Goal: Transaction & Acquisition: Purchase product/service

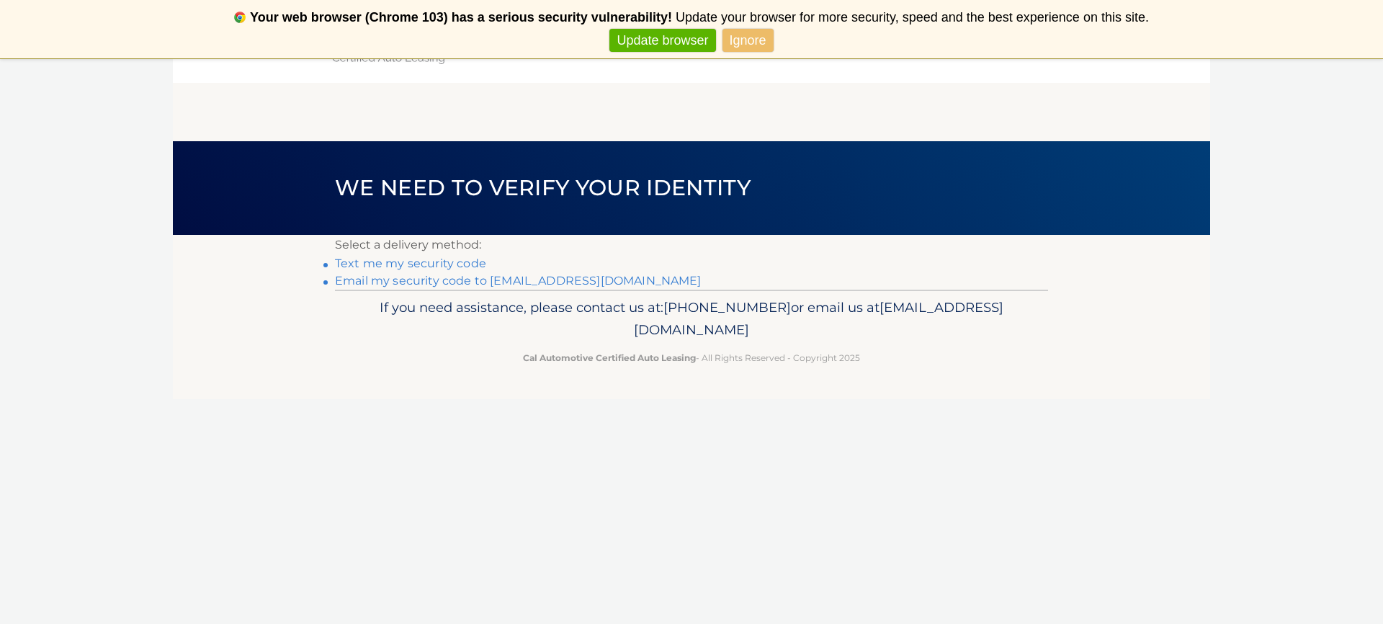
click at [433, 283] on link "**********" at bounding box center [518, 281] width 367 height 14
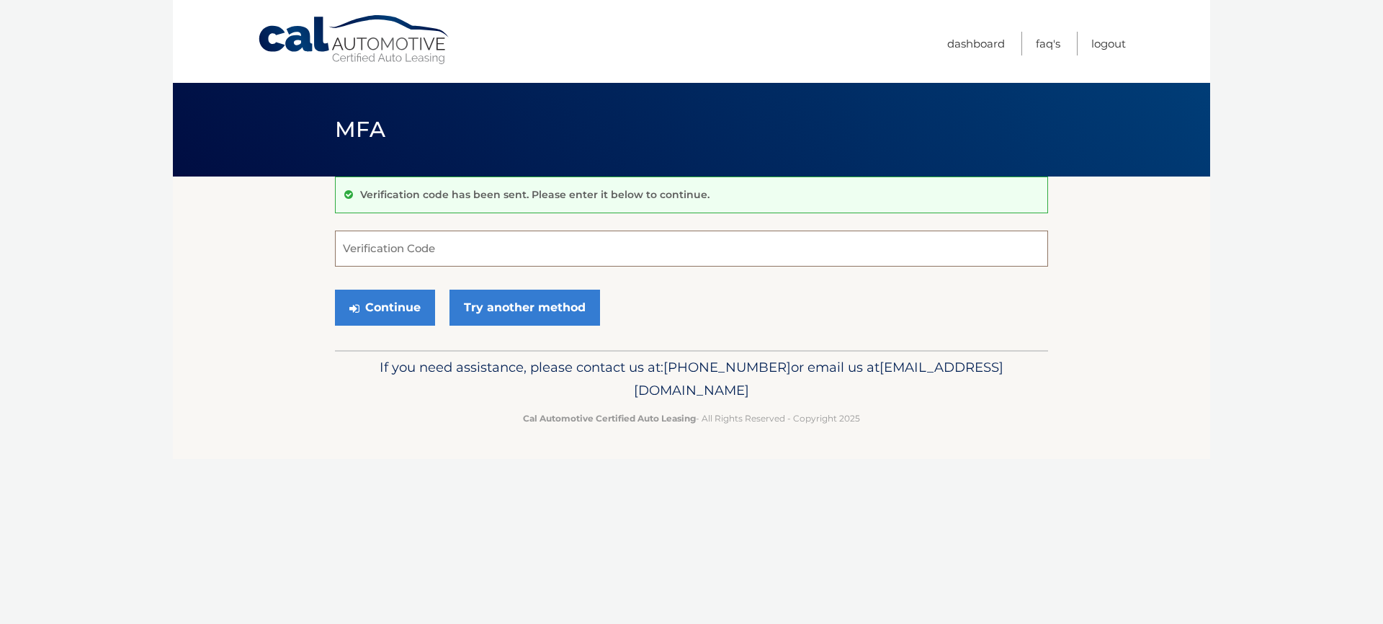
click at [445, 242] on input "Verification Code" at bounding box center [691, 249] width 713 height 36
type input "342322"
click at [385, 301] on button "Continue" at bounding box center [385, 308] width 100 height 36
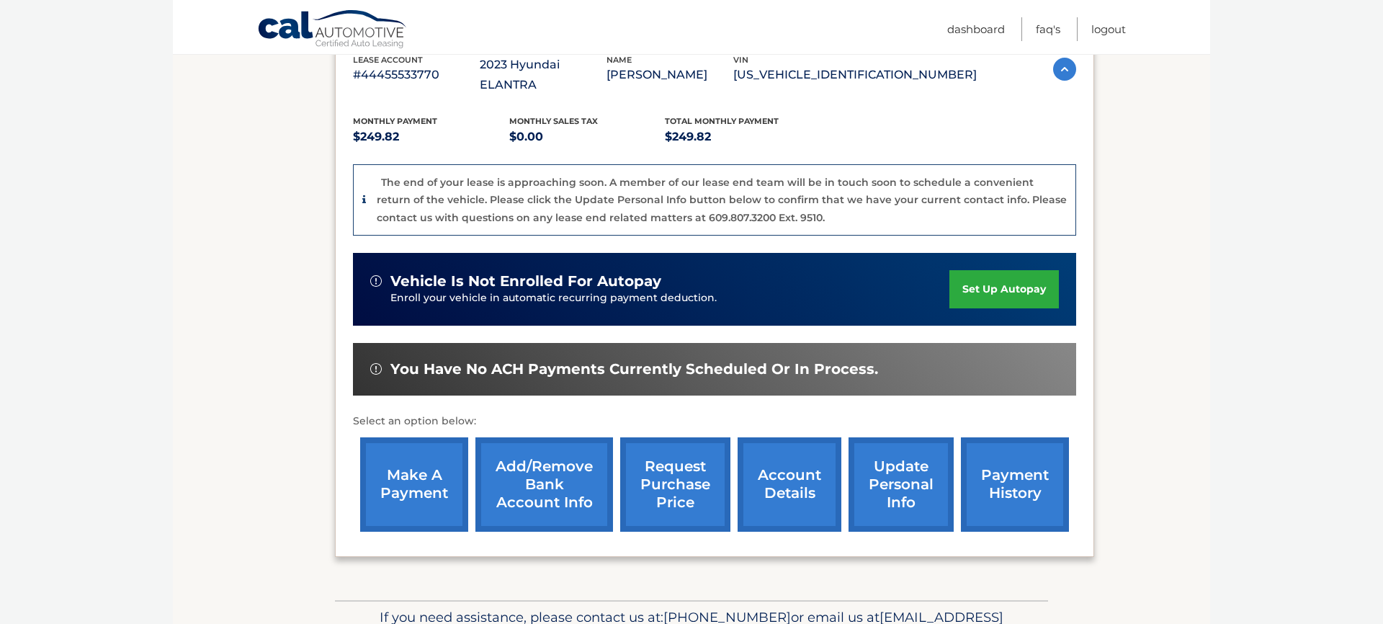
scroll to position [275, 0]
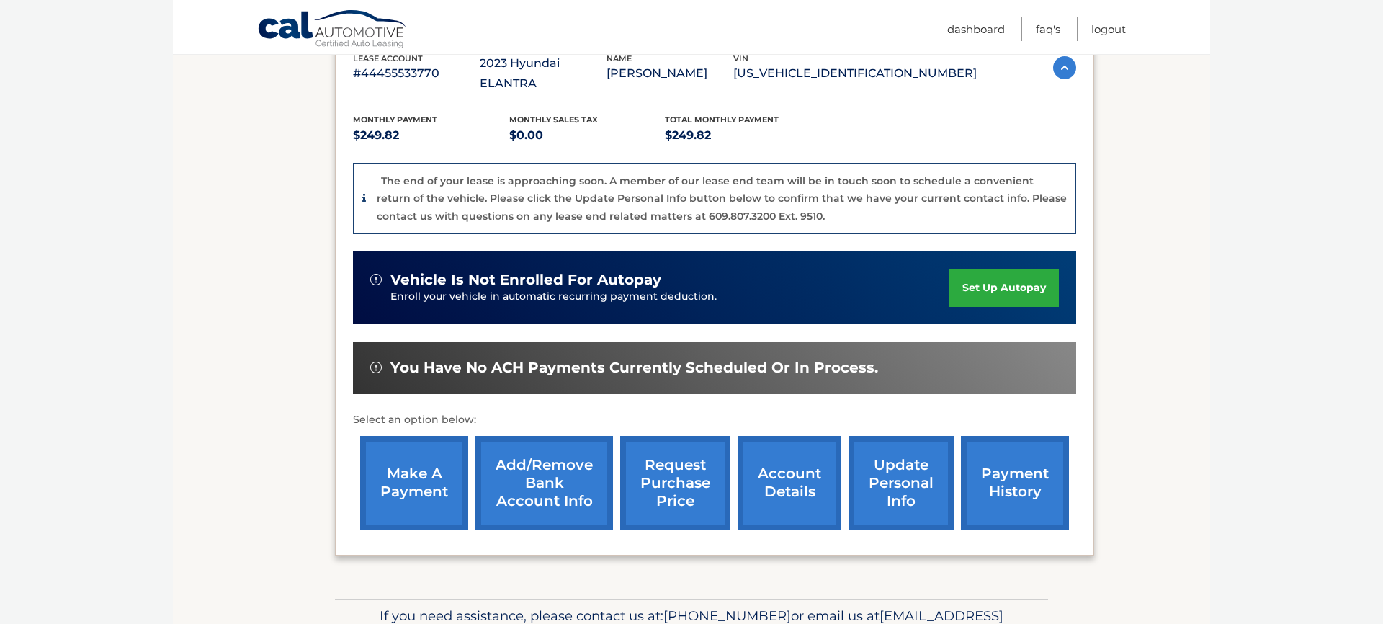
click at [409, 462] on link "make a payment" at bounding box center [414, 483] width 108 height 94
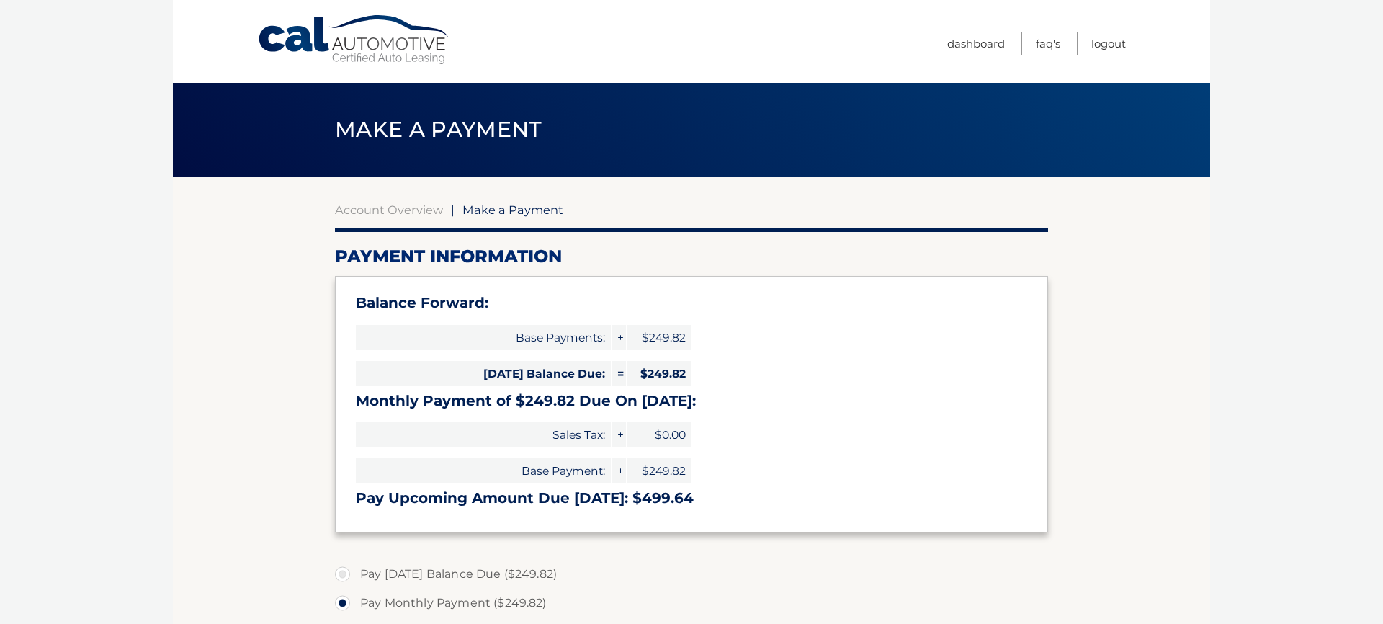
select select "YmNhYWNkMzYtN2VhMS00YTI2LTgyYTYtNjNhNTM4OTA0NTYx"
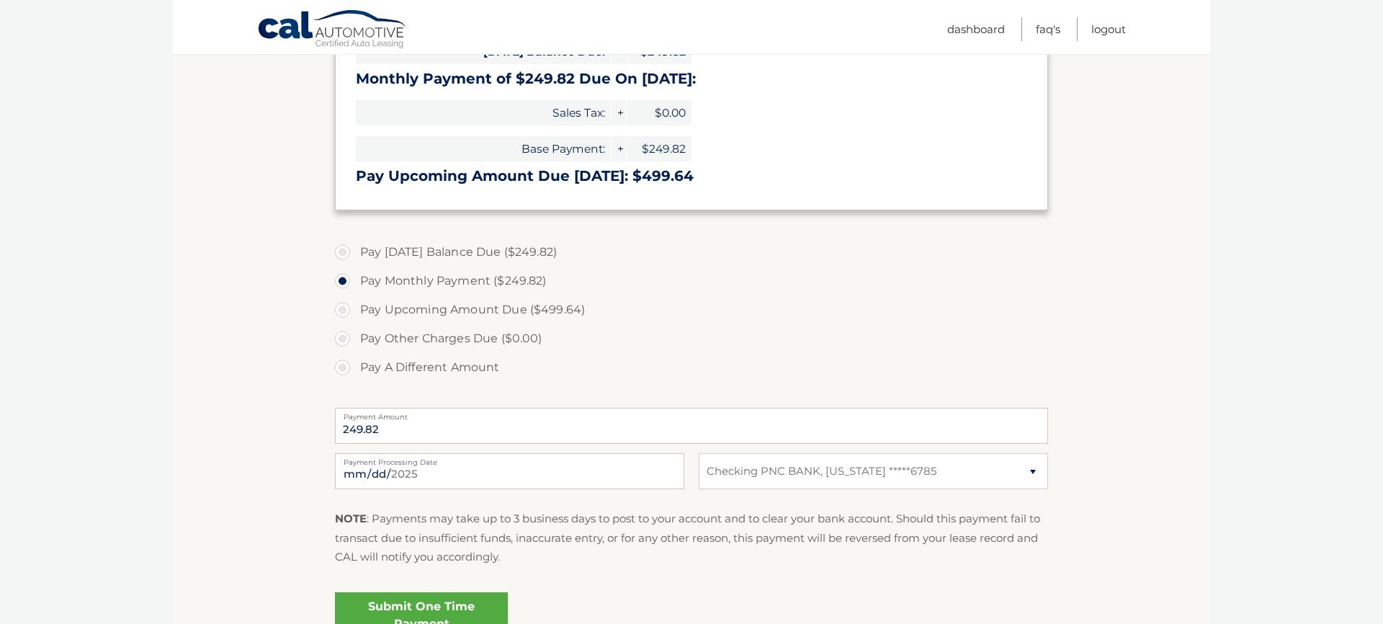
scroll to position [326, 0]
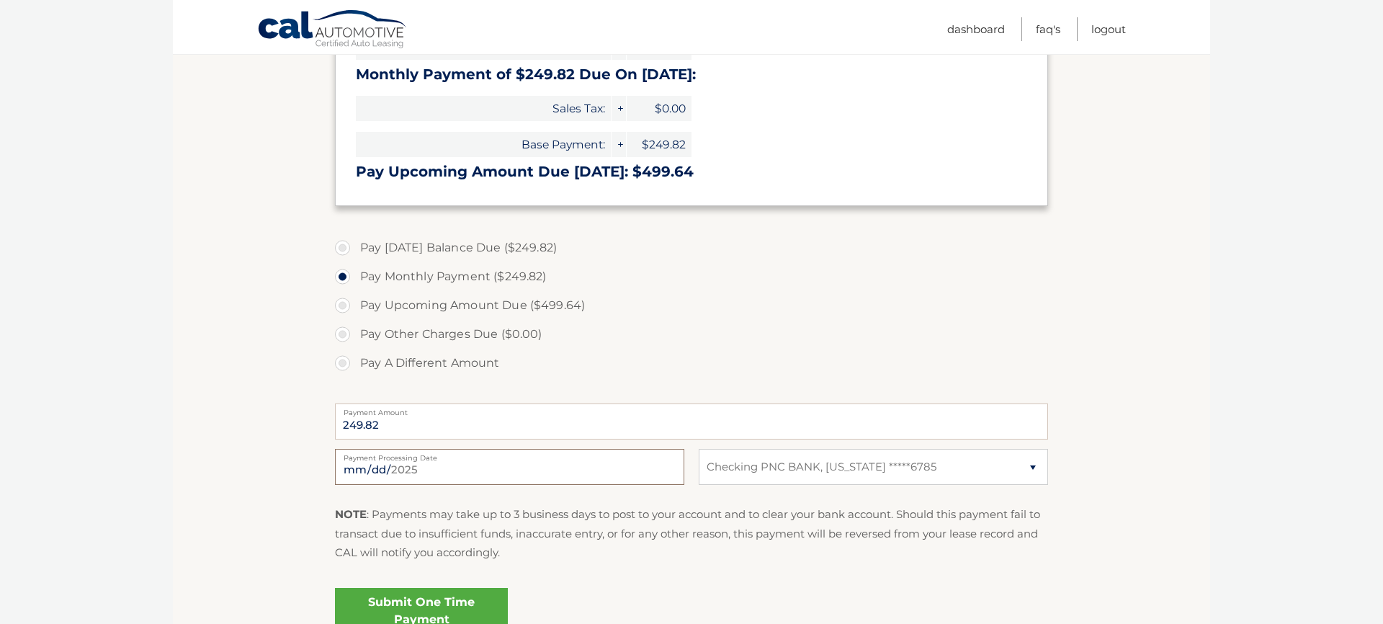
click at [405, 465] on input "2025-08-16" at bounding box center [509, 467] width 349 height 36
type input "2025-08-18"
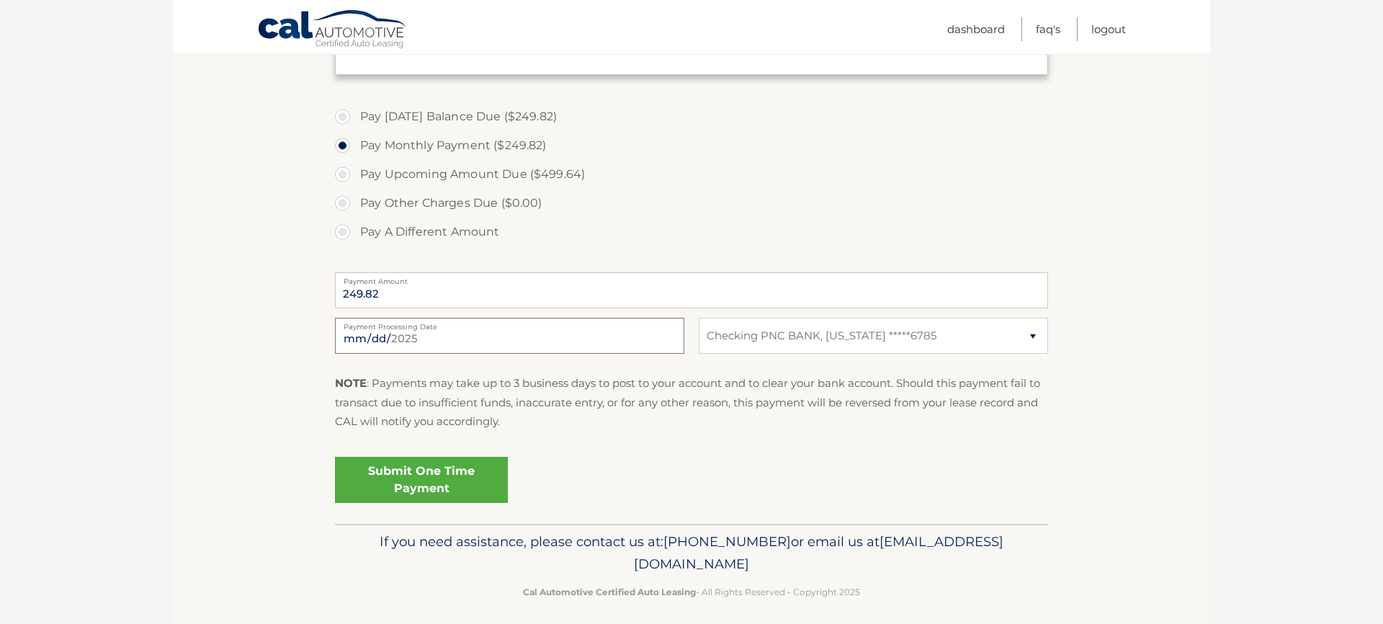
scroll to position [460, 0]
click at [549, 334] on input "2025-08-18" at bounding box center [509, 334] width 349 height 36
click at [591, 440] on fieldset "Pay Today's Balance Due ($249.82) Pay Monthly Payment ($249.82) Pay Upcoming Am…" at bounding box center [691, 309] width 713 height 426
click at [445, 477] on link "Submit One Time Payment" at bounding box center [421, 478] width 173 height 46
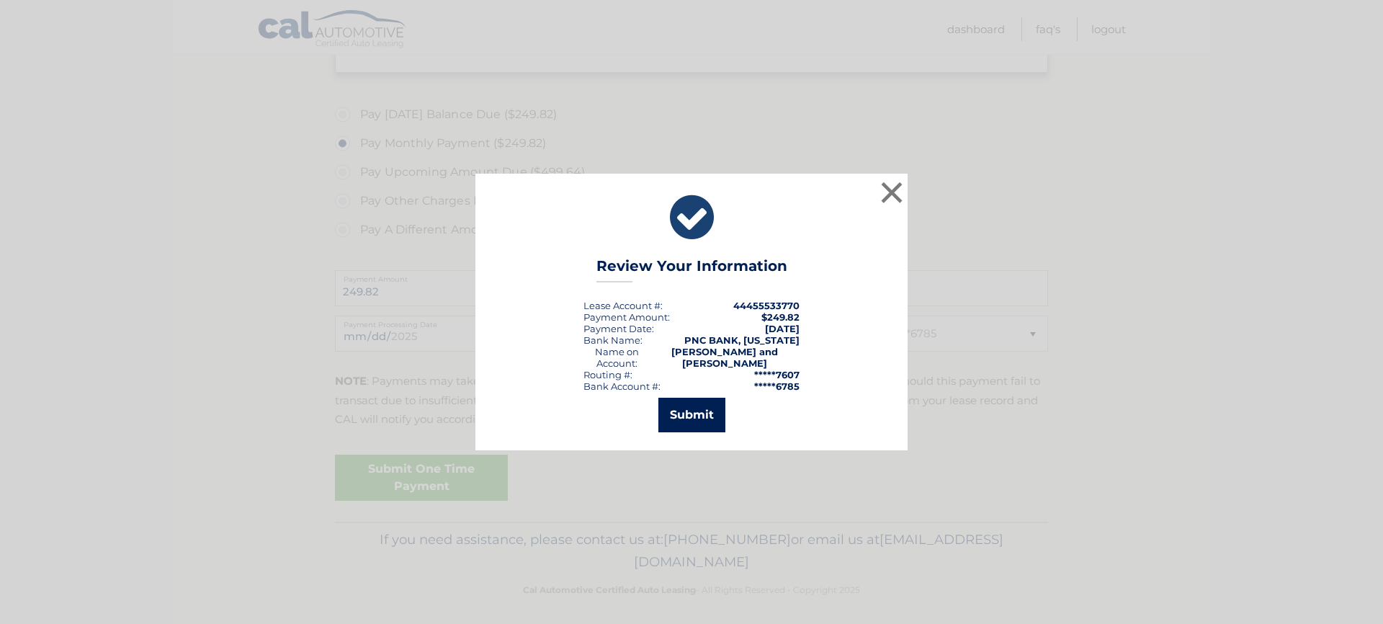
click at [685, 416] on button "Submit" at bounding box center [692, 415] width 67 height 35
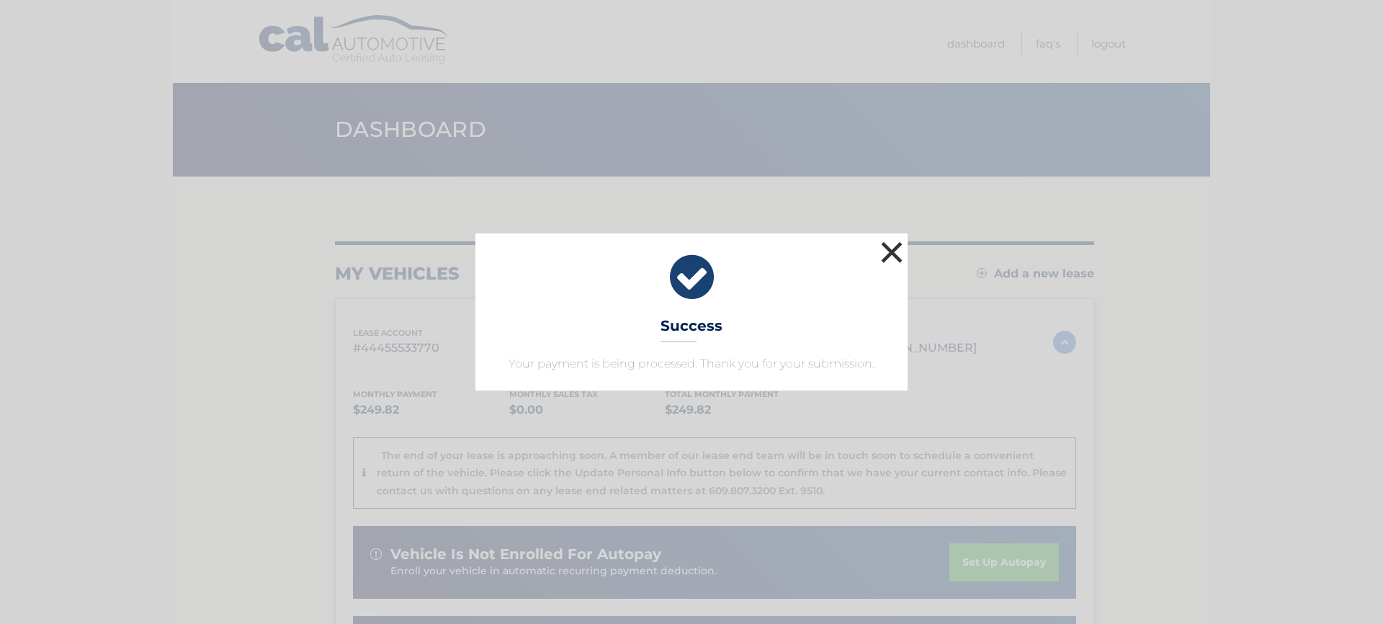
click at [895, 255] on button "×" at bounding box center [892, 252] width 29 height 29
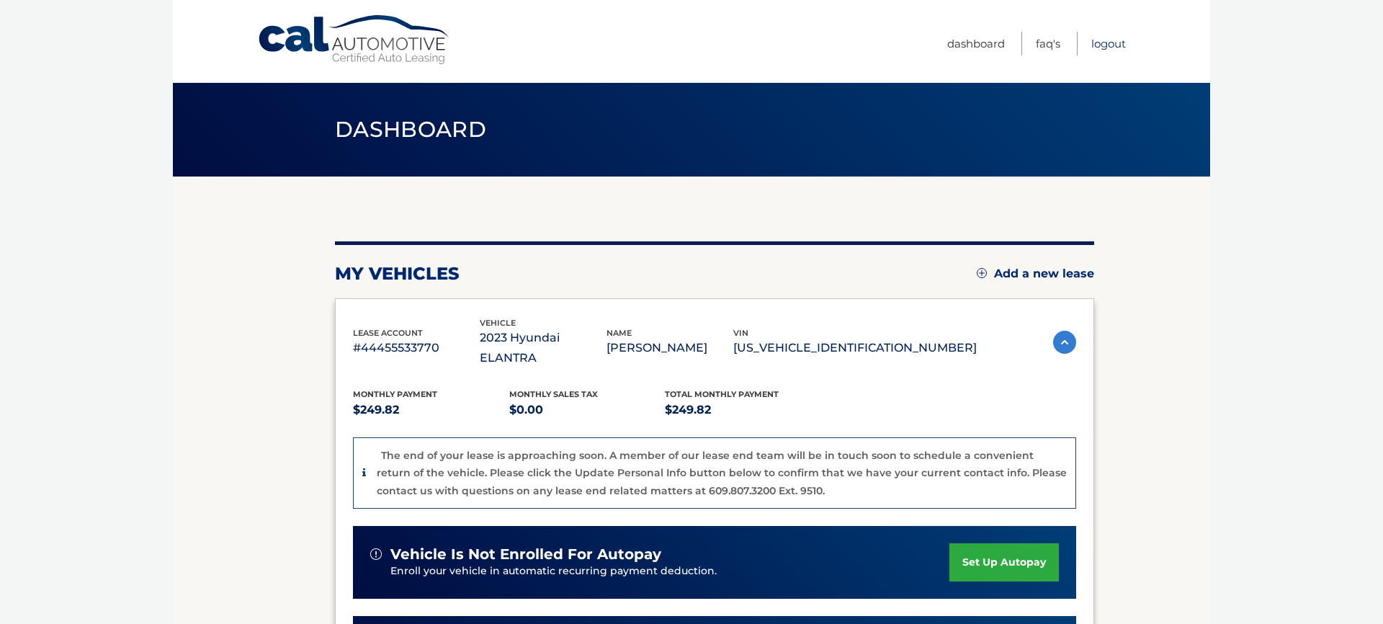
click at [1115, 46] on link "Logout" at bounding box center [1109, 44] width 35 height 24
